Goal: Information Seeking & Learning: Learn about a topic

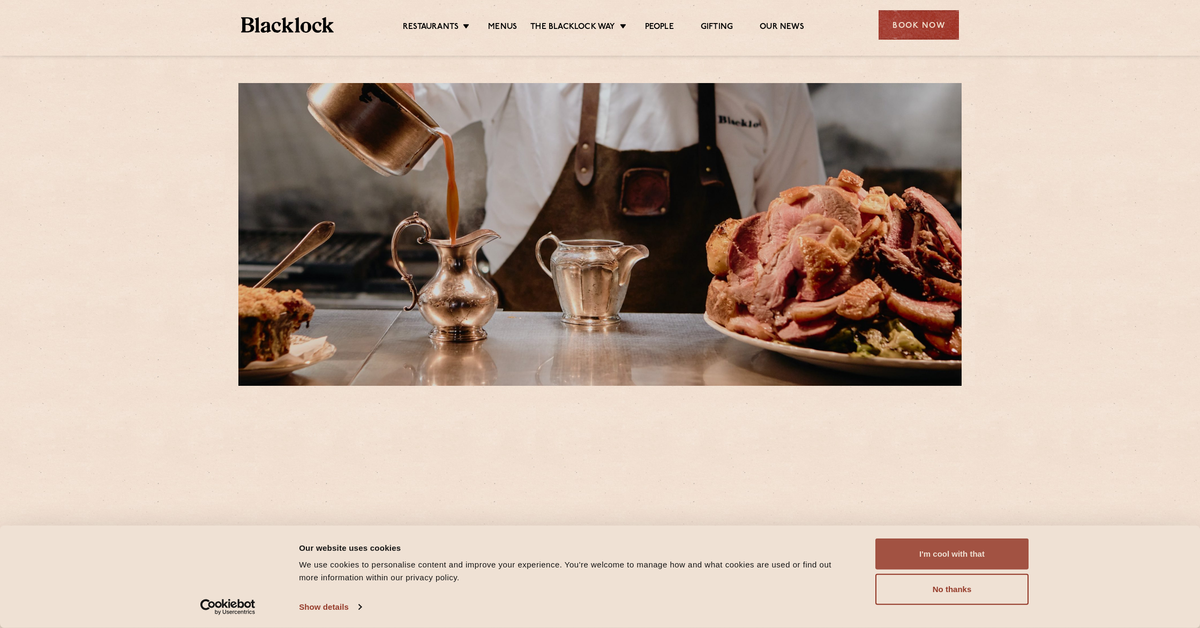
click at [999, 541] on button "I'm cool with that" at bounding box center [951, 553] width 153 height 31
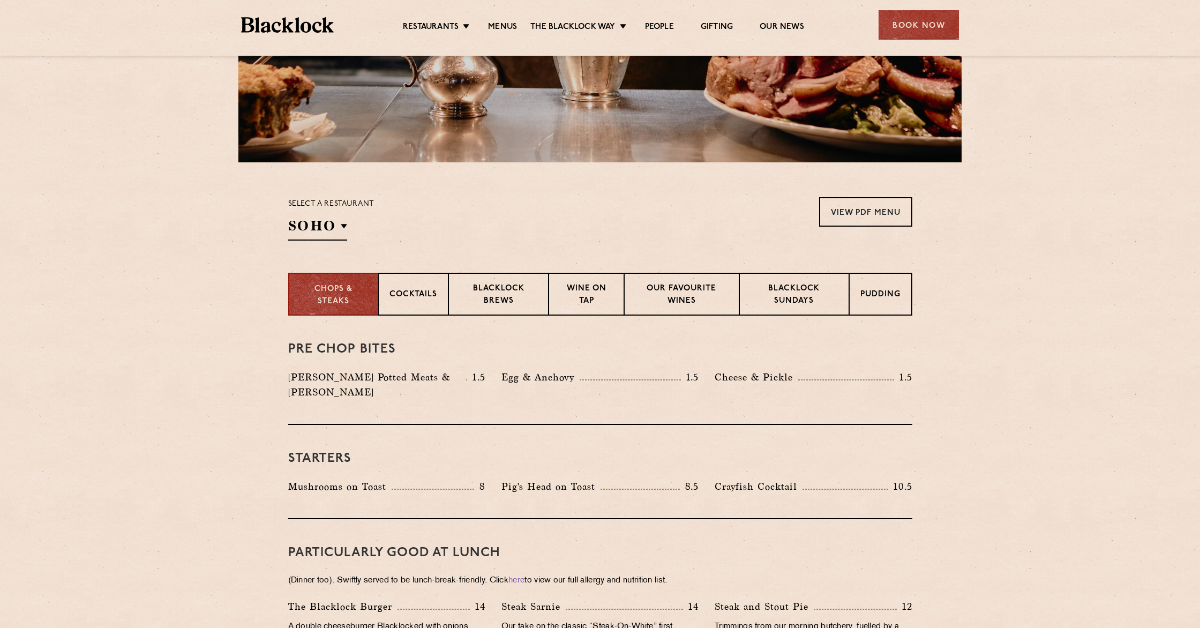
scroll to position [166, 0]
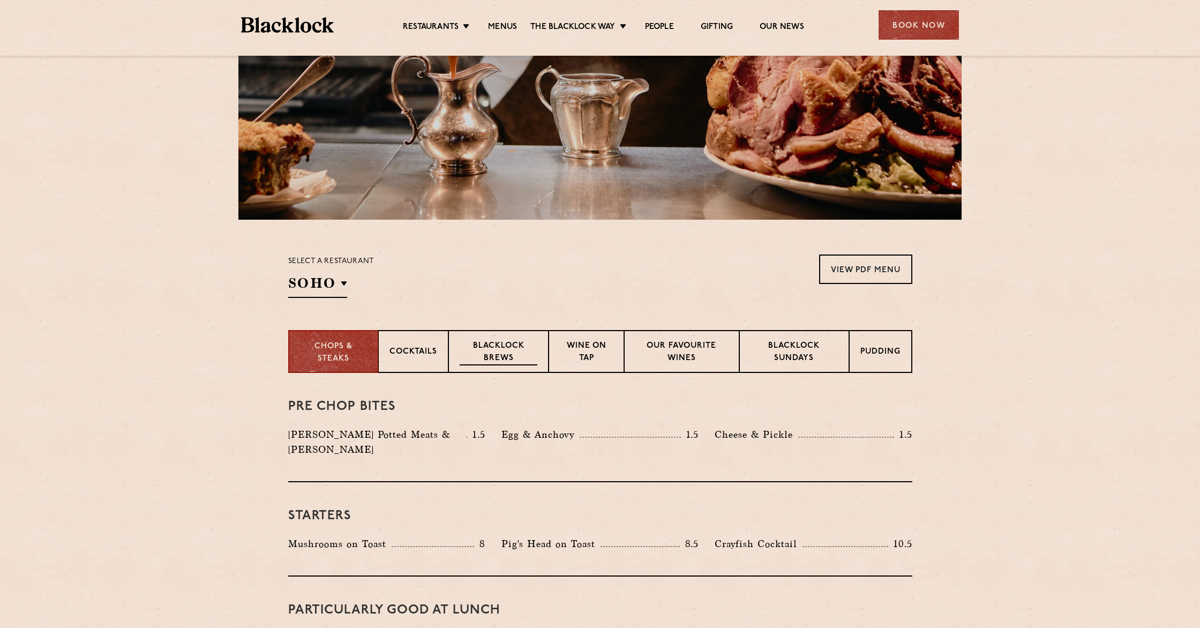
click at [503, 346] on p "Blacklock Brews" at bounding box center [499, 352] width 78 height 25
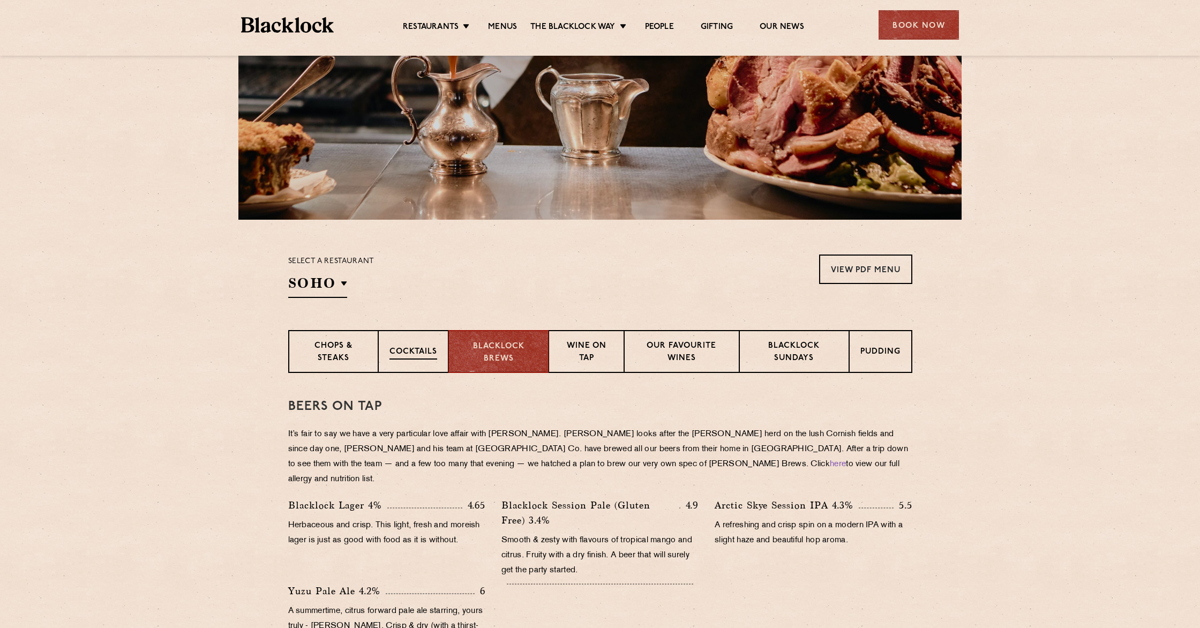
click at [424, 357] on p "Cocktails" at bounding box center [414, 352] width 48 height 13
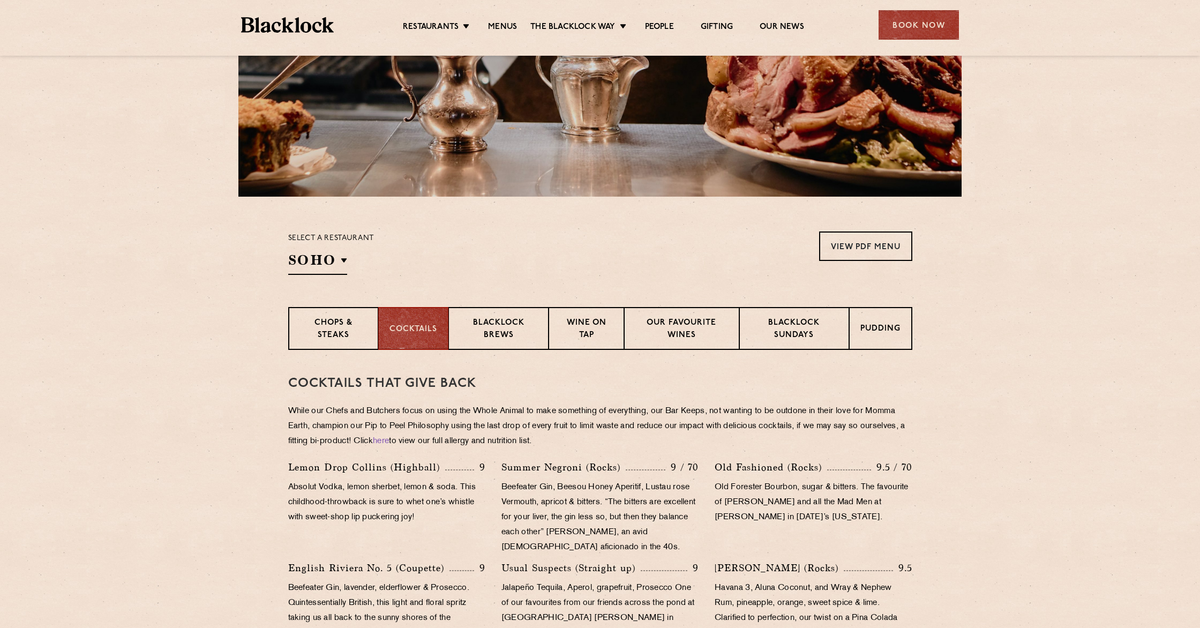
scroll to position [193, 0]
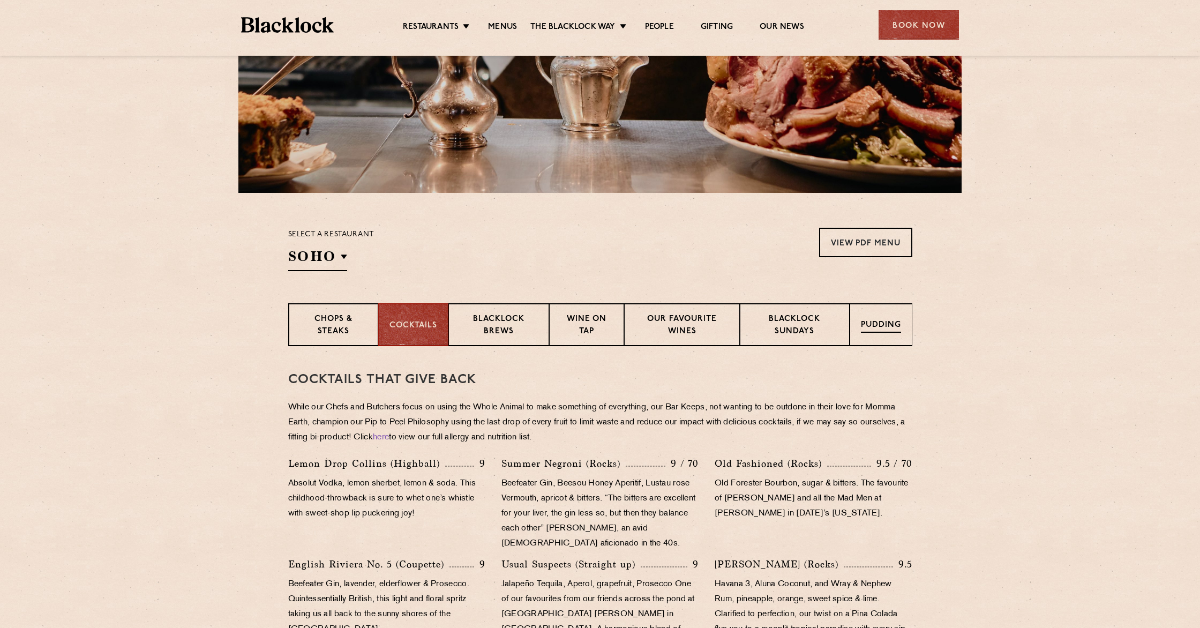
click at [873, 331] on p "Pudding" at bounding box center [881, 325] width 40 height 13
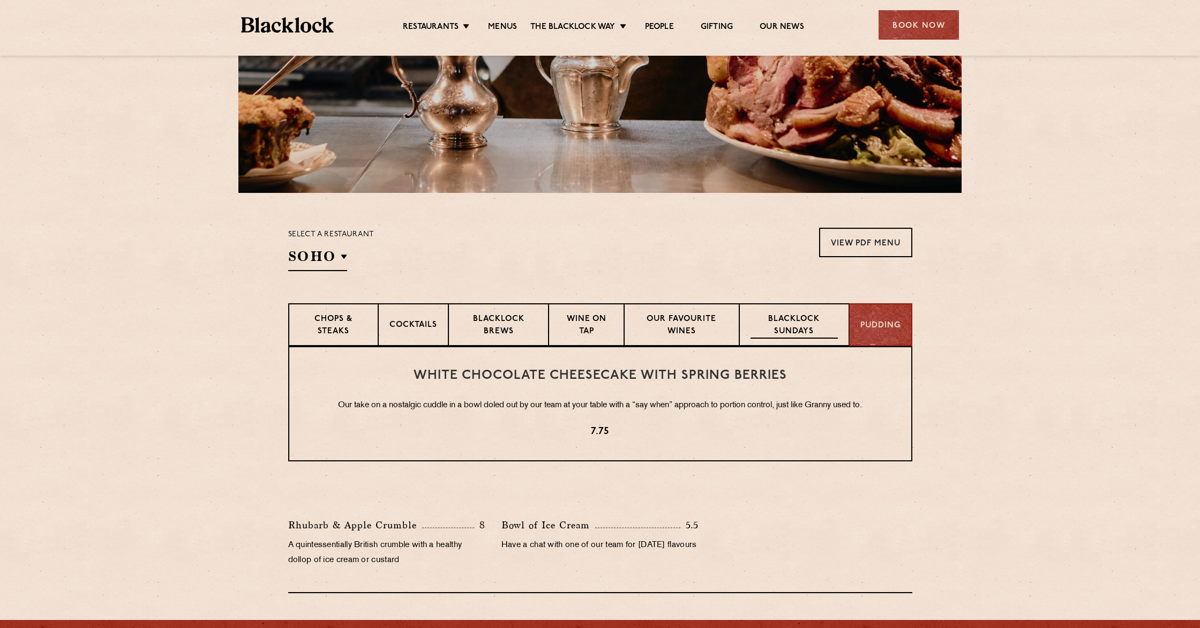
drag, startPoint x: 819, startPoint y: 330, endPoint x: 811, endPoint y: 330, distance: 8.0
click at [819, 330] on p "Blacklock Sundays" at bounding box center [794, 325] width 87 height 25
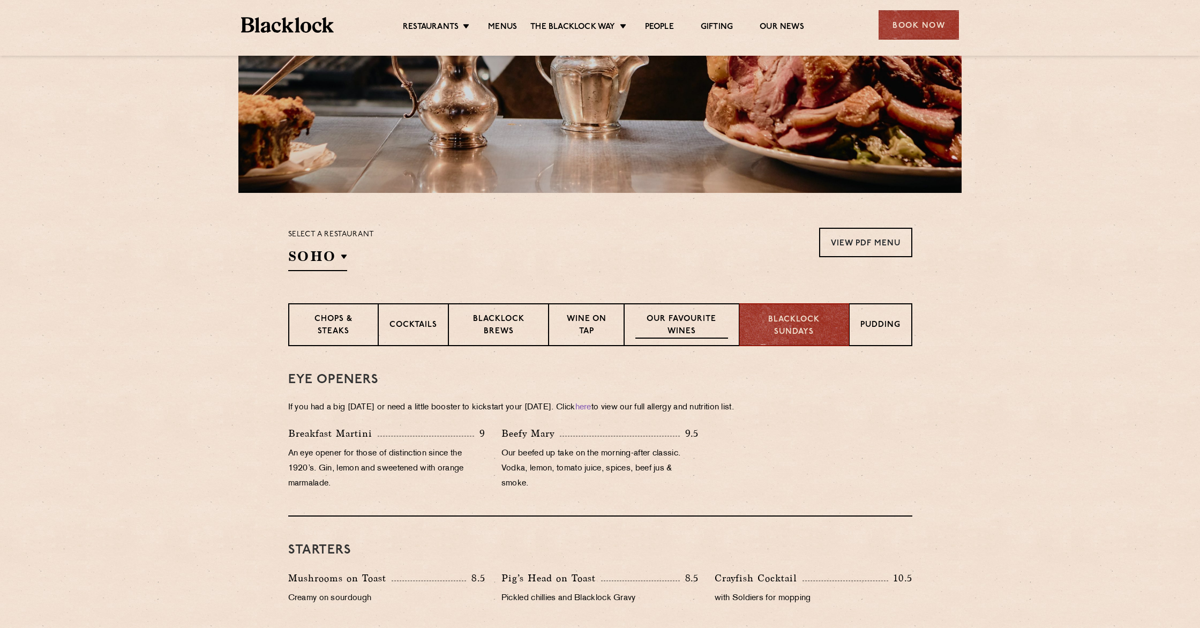
click at [668, 328] on p "Our favourite wines" at bounding box center [681, 325] width 93 height 25
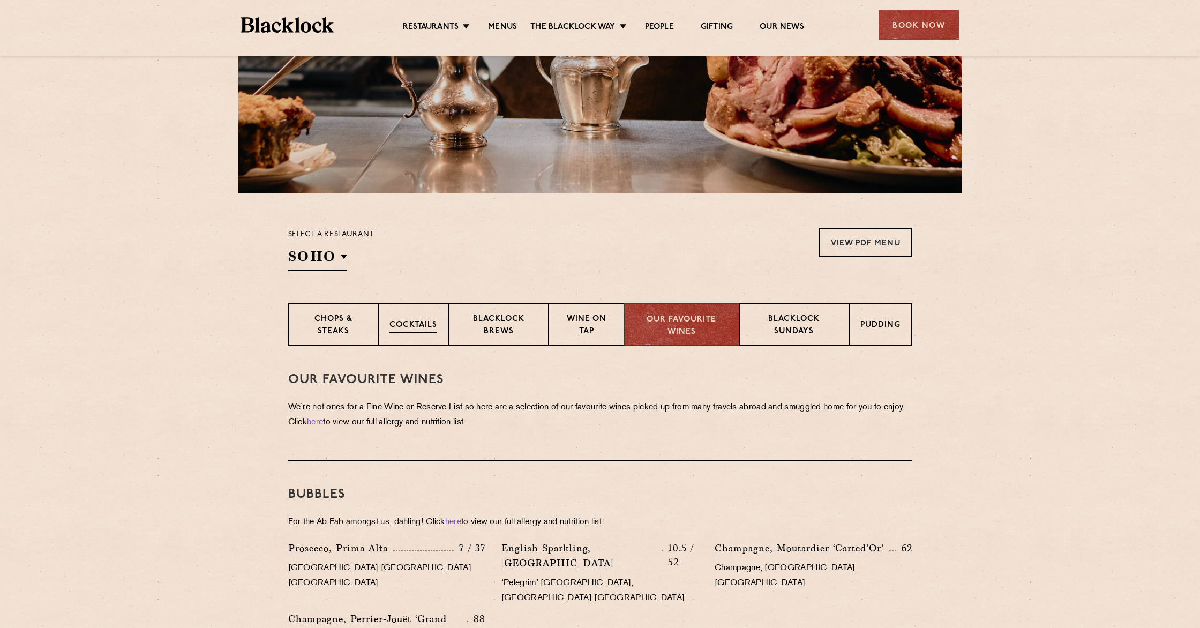
drag, startPoint x: 573, startPoint y: 328, endPoint x: 448, endPoint y: 332, distance: 124.9
click at [573, 328] on p "Wine on Tap" at bounding box center [586, 325] width 53 height 25
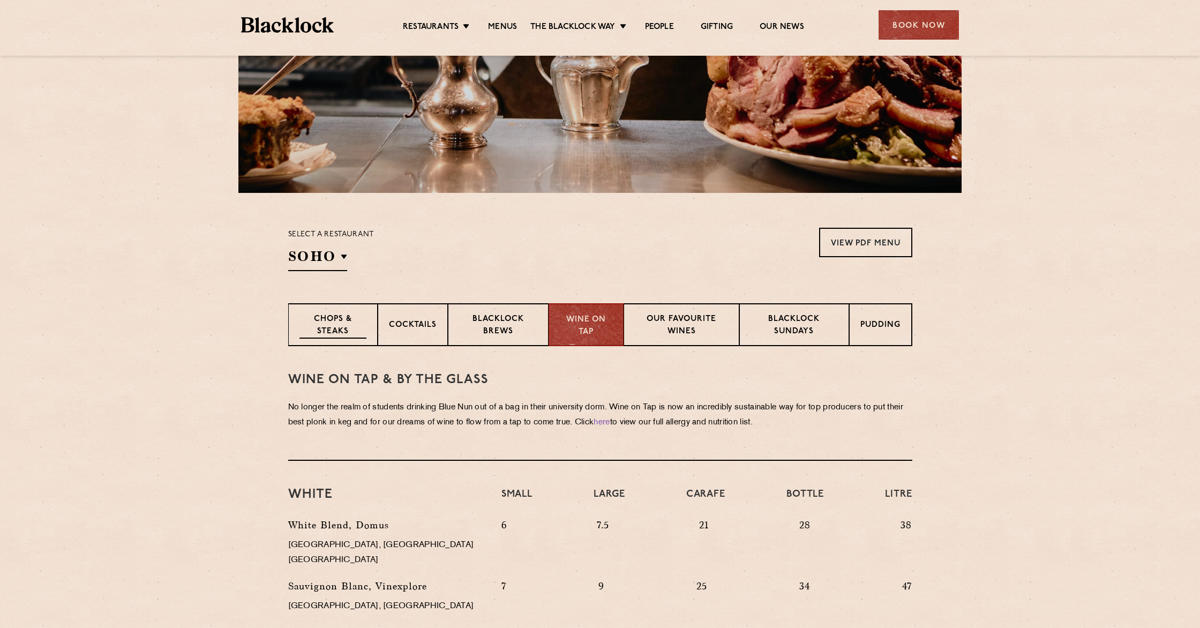
drag, startPoint x: 348, startPoint y: 321, endPoint x: 360, endPoint y: 328, distance: 13.5
click at [348, 321] on p "Chops & Steaks" at bounding box center [333, 325] width 67 height 25
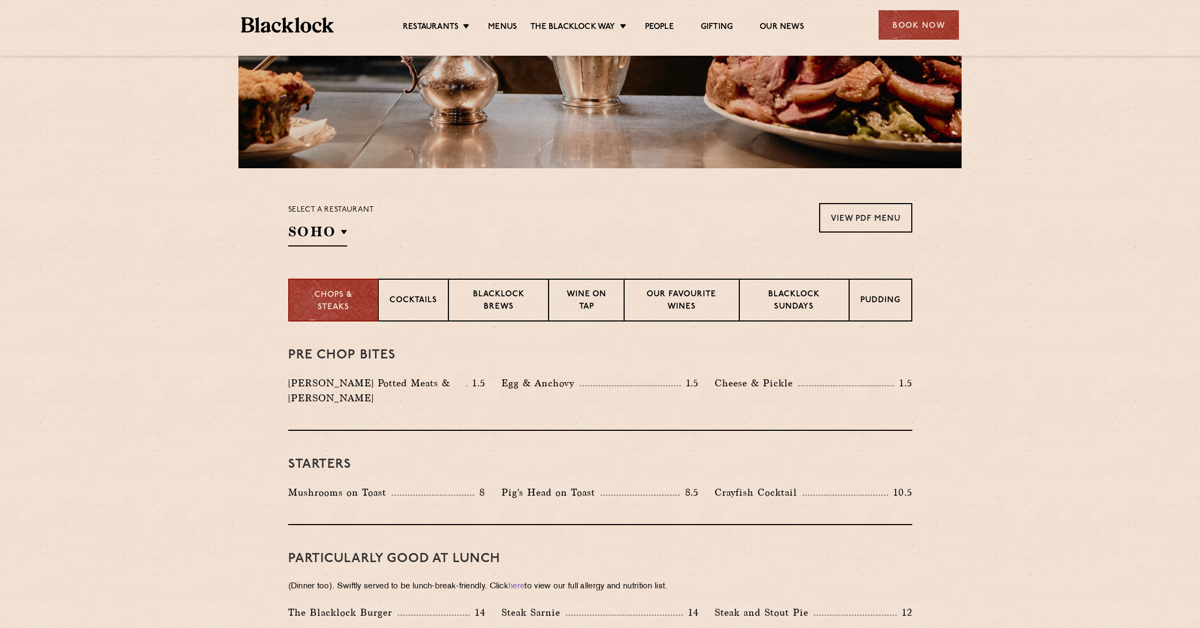
scroll to position [0, 0]
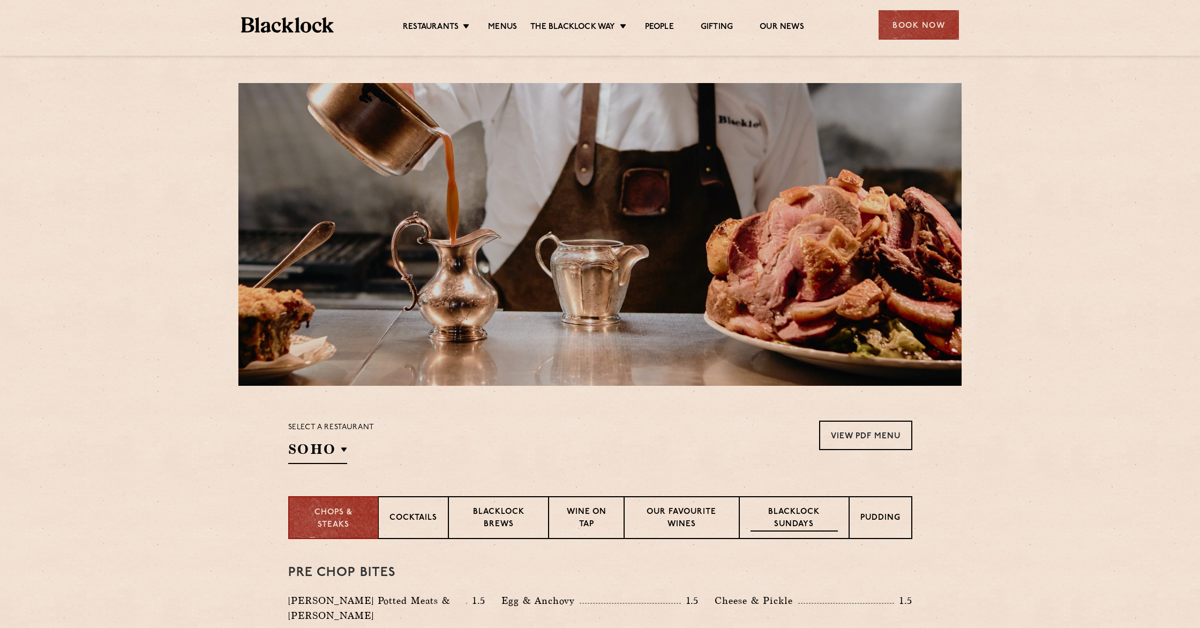
click at [792, 522] on p "Blacklock Sundays" at bounding box center [794, 518] width 87 height 25
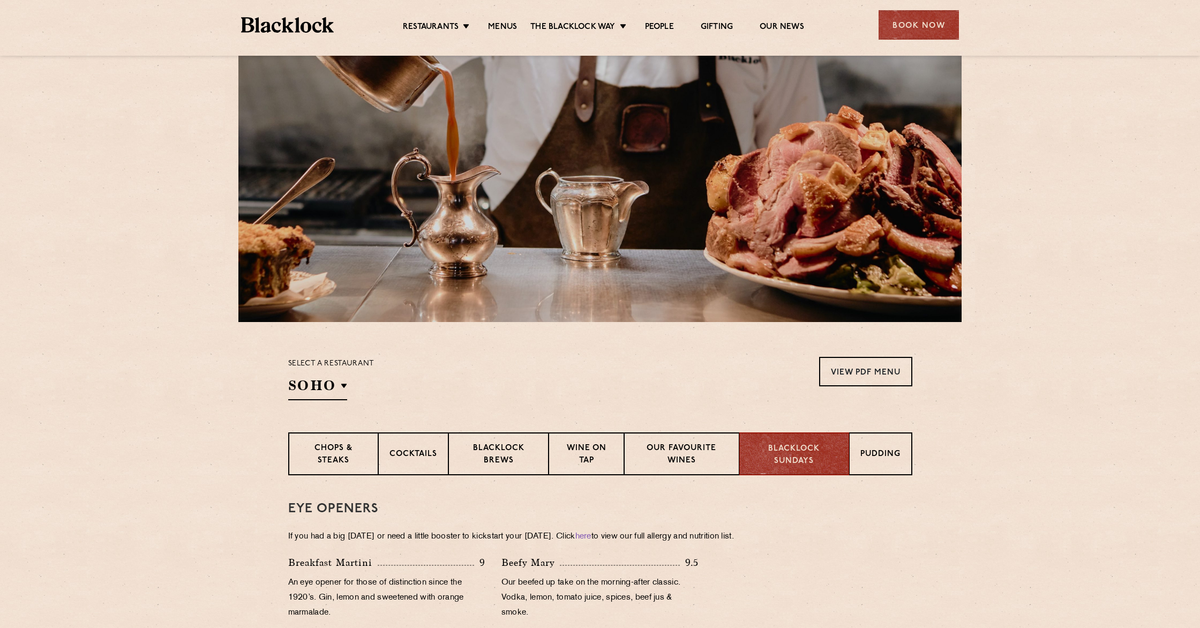
scroll to position [68, 0]
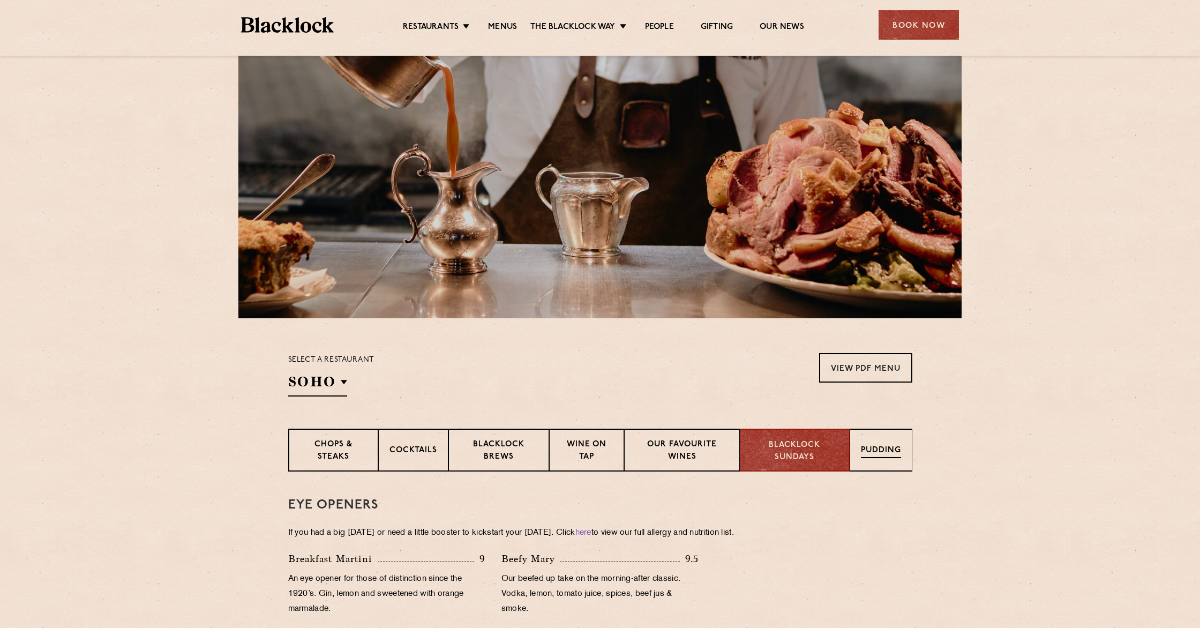
click at [872, 452] on p "Pudding" at bounding box center [881, 451] width 40 height 13
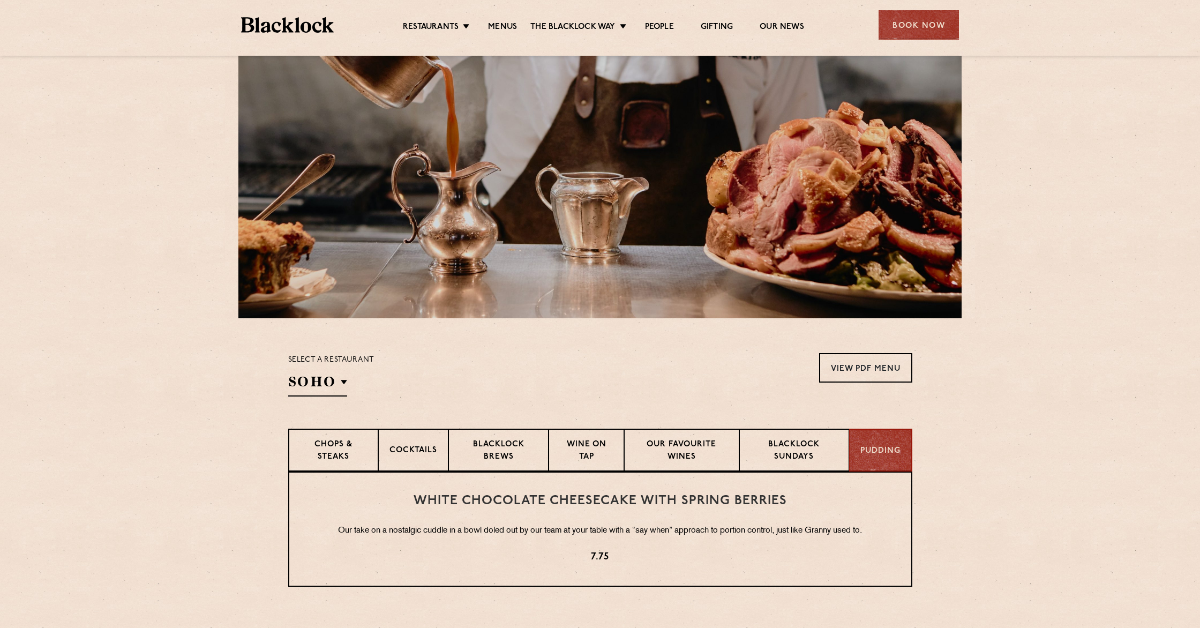
scroll to position [68, 0]
